Goal: Find specific page/section: Find specific page/section

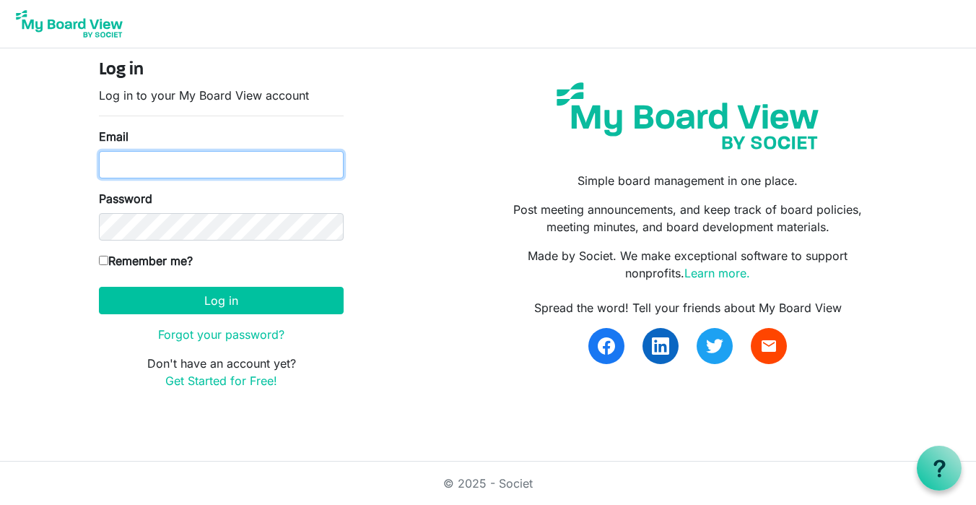
type input "[EMAIL_ADDRESS][DOMAIN_NAME]"
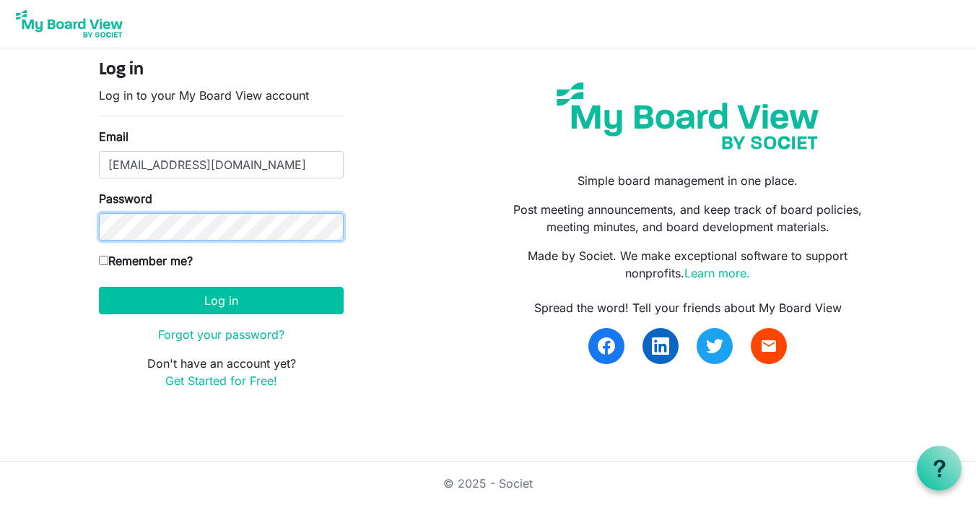
click at [221, 300] on button "Log in" at bounding box center [221, 300] width 245 height 27
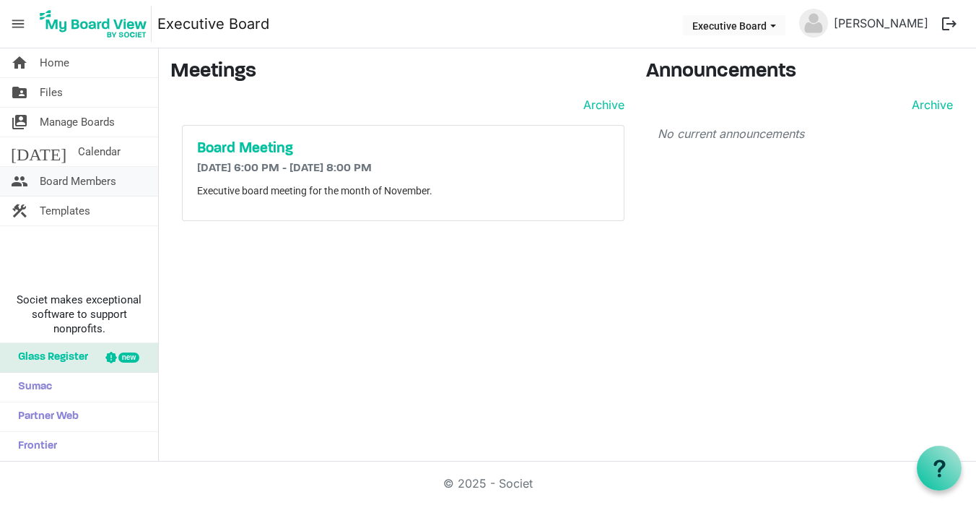
click at [102, 191] on span "Board Members" at bounding box center [78, 181] width 77 height 29
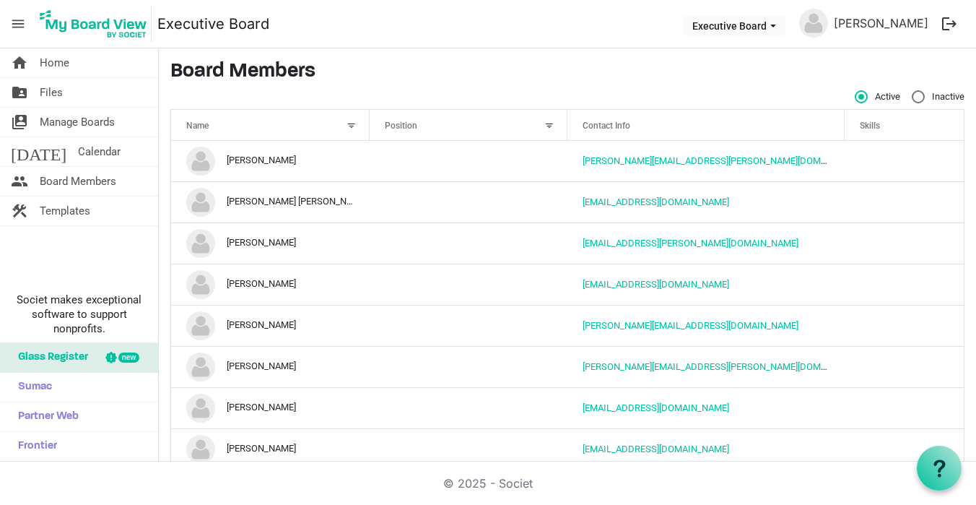
click at [353, 126] on div at bounding box center [352, 126] width 16 height 16
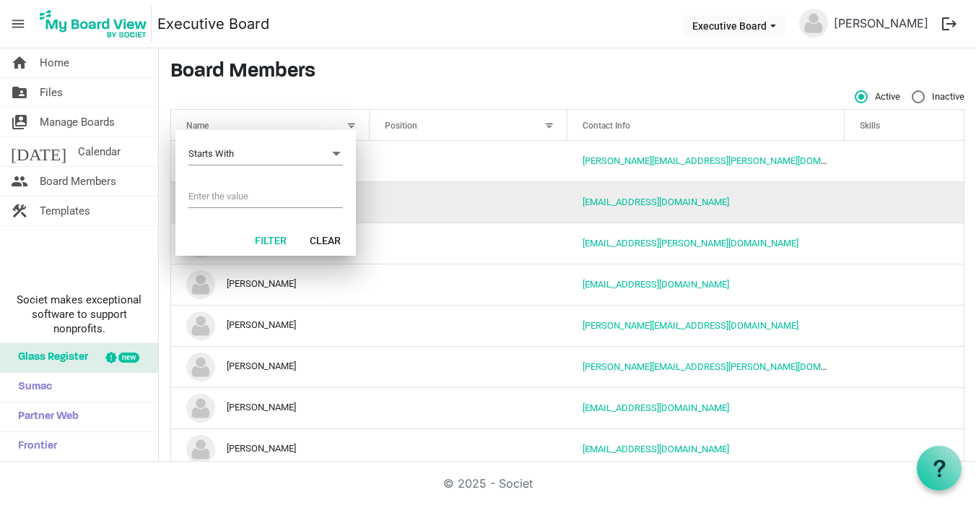
click at [423, 217] on td "column header Position" at bounding box center [469, 201] width 199 height 41
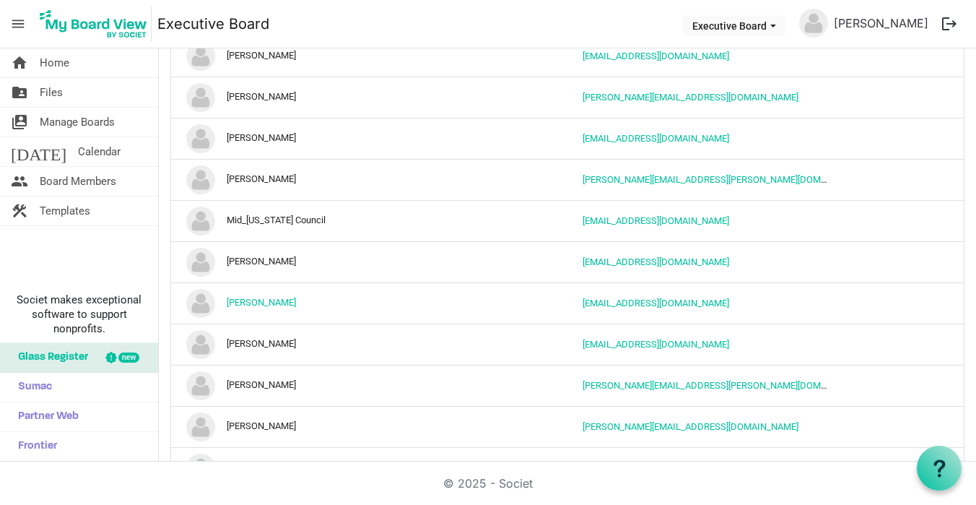
scroll to position [673, 0]
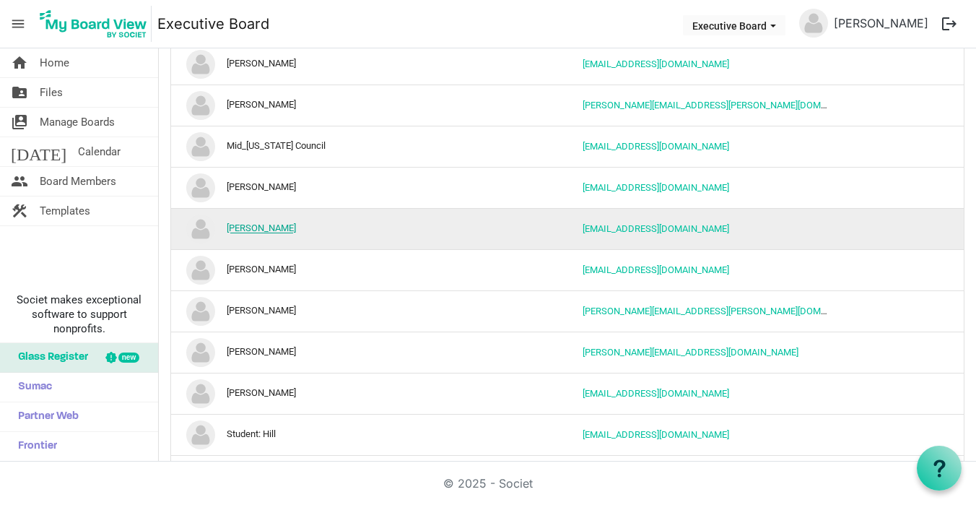
click at [276, 234] on link "[PERSON_NAME]" at bounding box center [261, 228] width 69 height 11
